Goal: Information Seeking & Learning: Find specific page/section

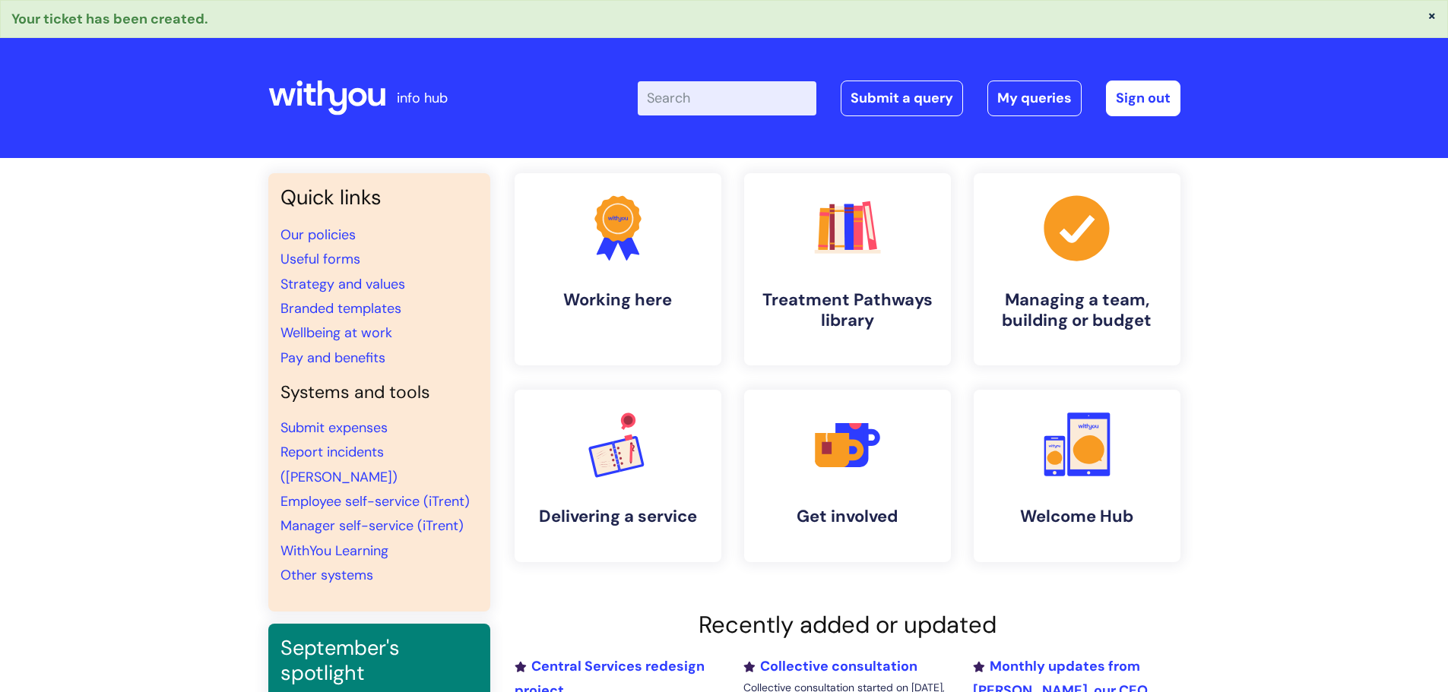
click at [695, 95] on input "Enter your search term here..." at bounding box center [727, 97] width 179 height 33
type input "vacancies"
click button "Search" at bounding box center [0, 0] width 0 height 0
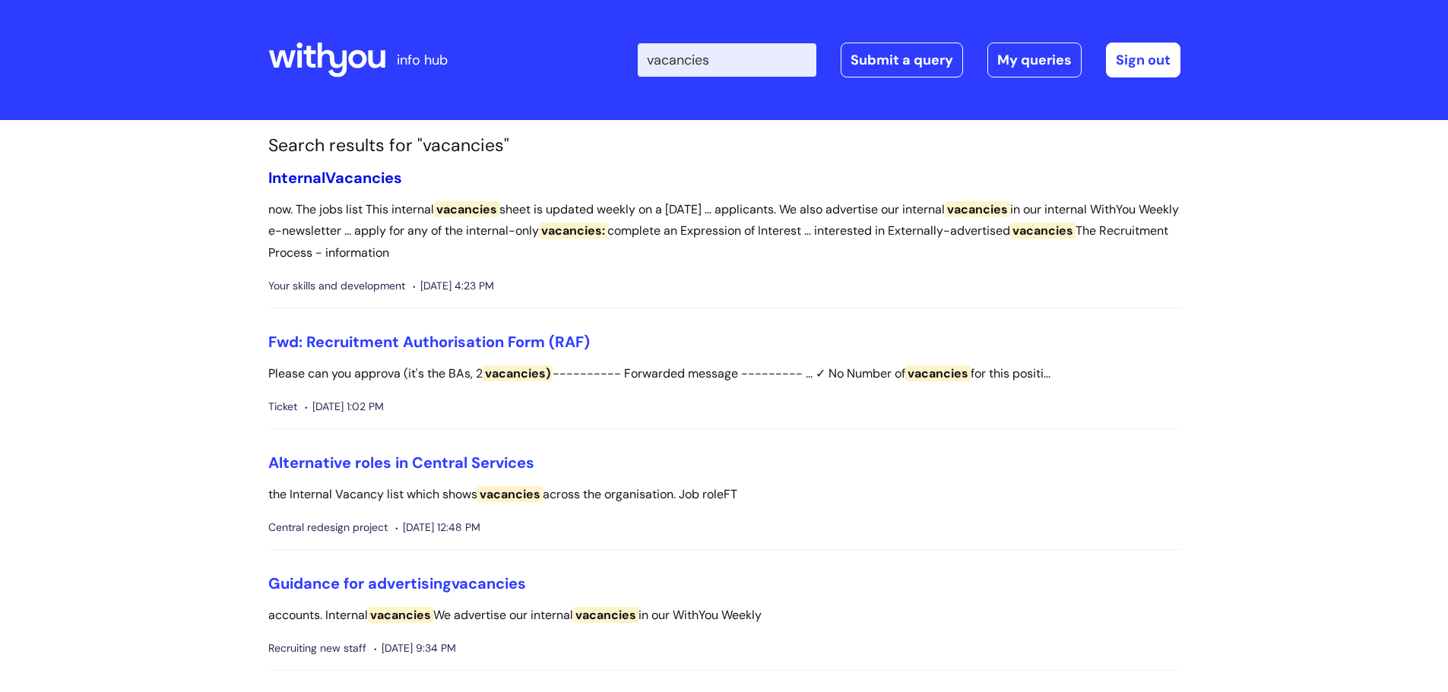
click at [350, 173] on span "Vacancies" at bounding box center [363, 178] width 77 height 20
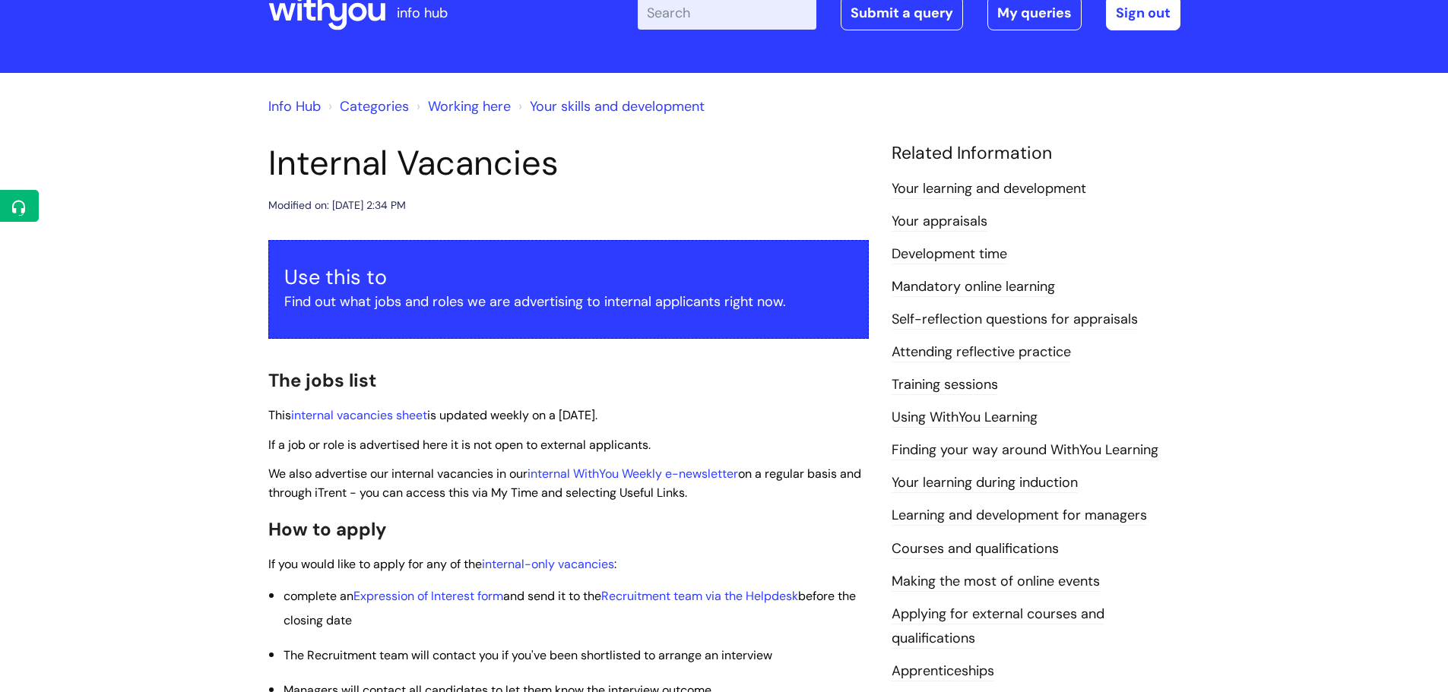
scroll to position [152, 0]
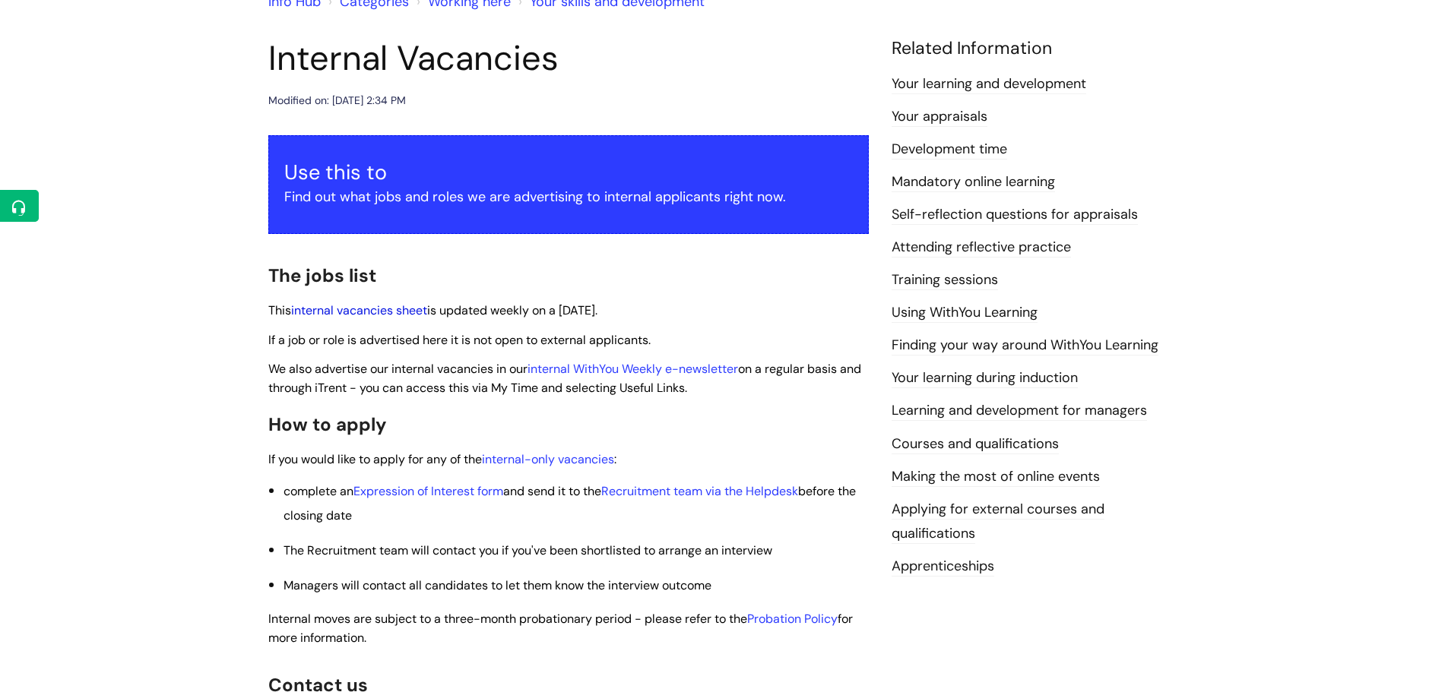
click at [393, 305] on link "internal vacancies sheet" at bounding box center [359, 310] width 136 height 16
